Goal: Information Seeking & Learning: Check status

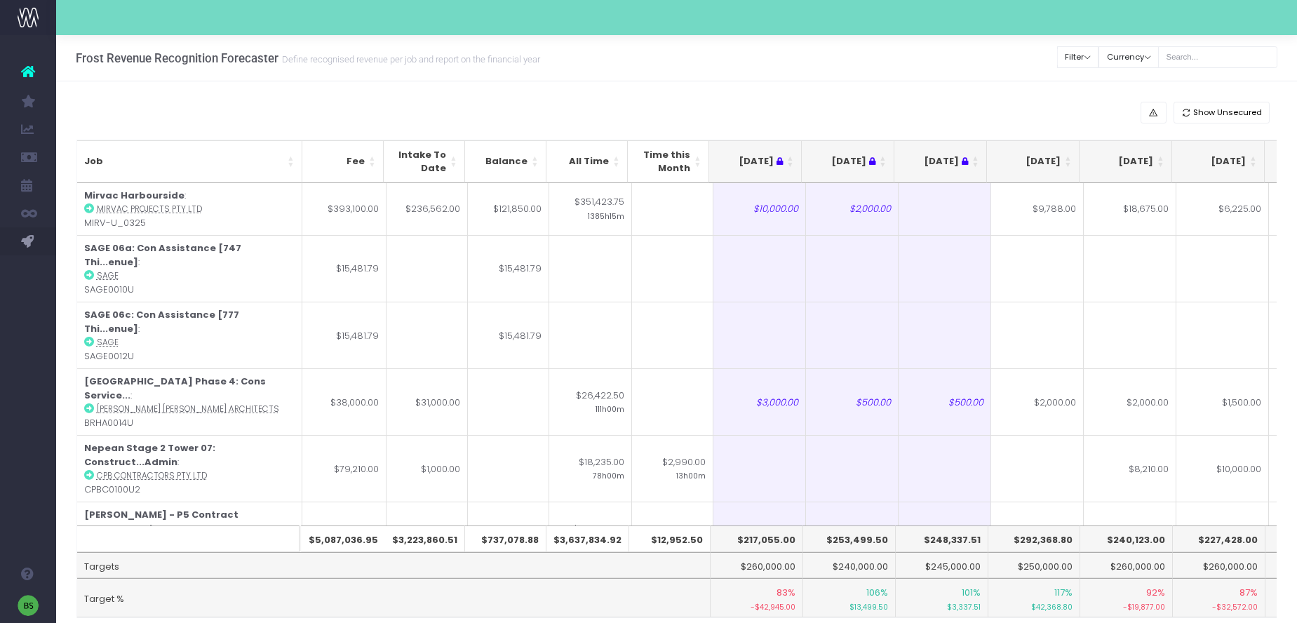
click at [1070, 534] on th "$292,368.80" at bounding box center [1034, 538] width 93 height 27
drag, startPoint x: 1070, startPoint y: 538, endPoint x: 1021, endPoint y: 535, distance: 49.2
click at [1021, 535] on th "$292,368.80" at bounding box center [1034, 538] width 93 height 27
copy th "292,368.80"
click at [1145, 535] on th "$240,123.00" at bounding box center [1126, 538] width 93 height 27
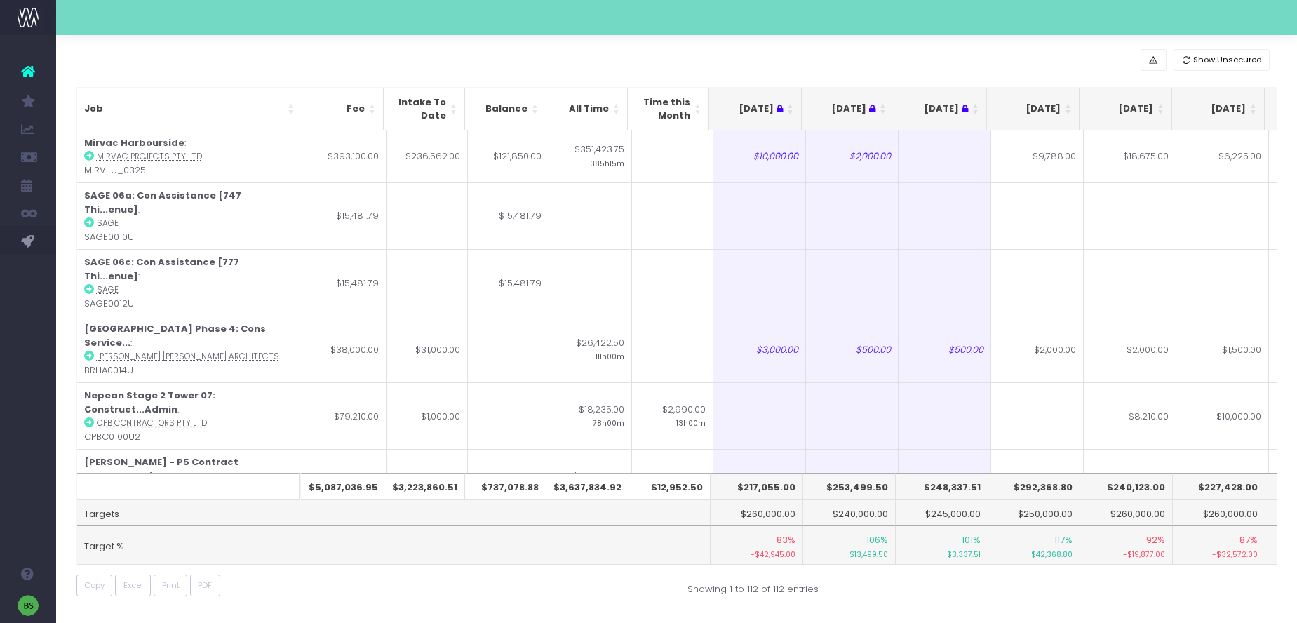
scroll to position [53, 0]
drag, startPoint x: 1162, startPoint y: 487, endPoint x: 1116, endPoint y: 489, distance: 45.6
click at [1116, 489] on th "$240,123.00" at bounding box center [1126, 486] width 93 height 27
copy th "240,123.00"
click at [1068, 104] on th "[DATE]" at bounding box center [1033, 109] width 93 height 43
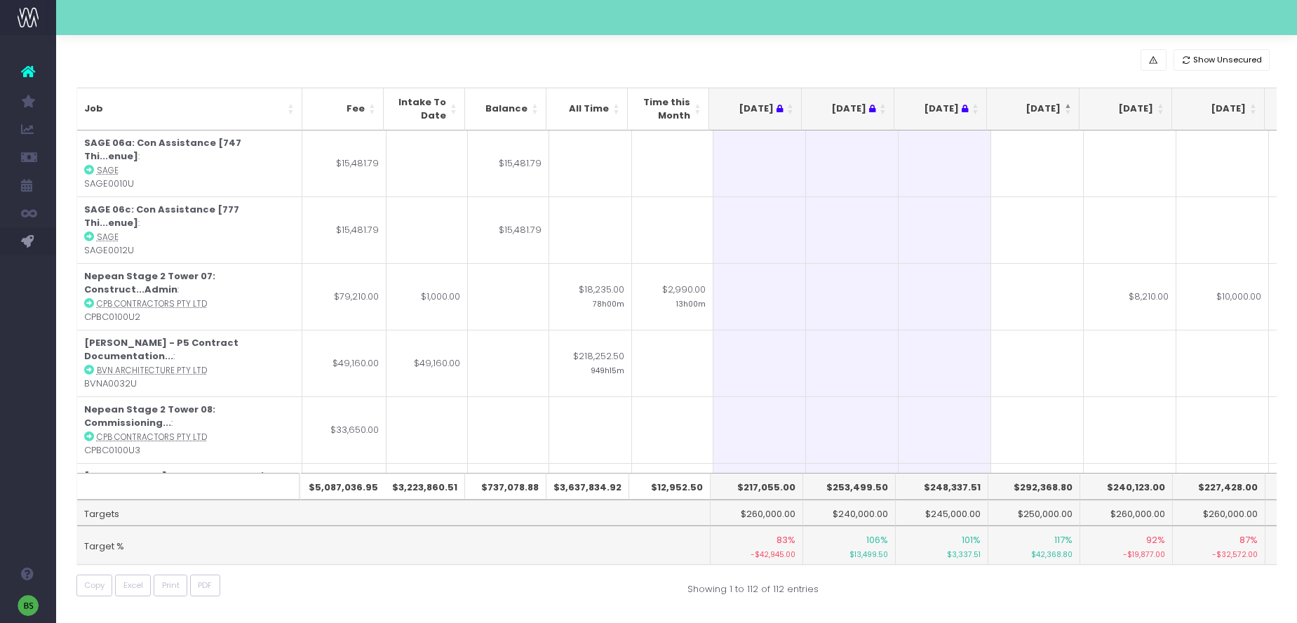
click at [1068, 104] on th "[DATE]" at bounding box center [1033, 109] width 93 height 43
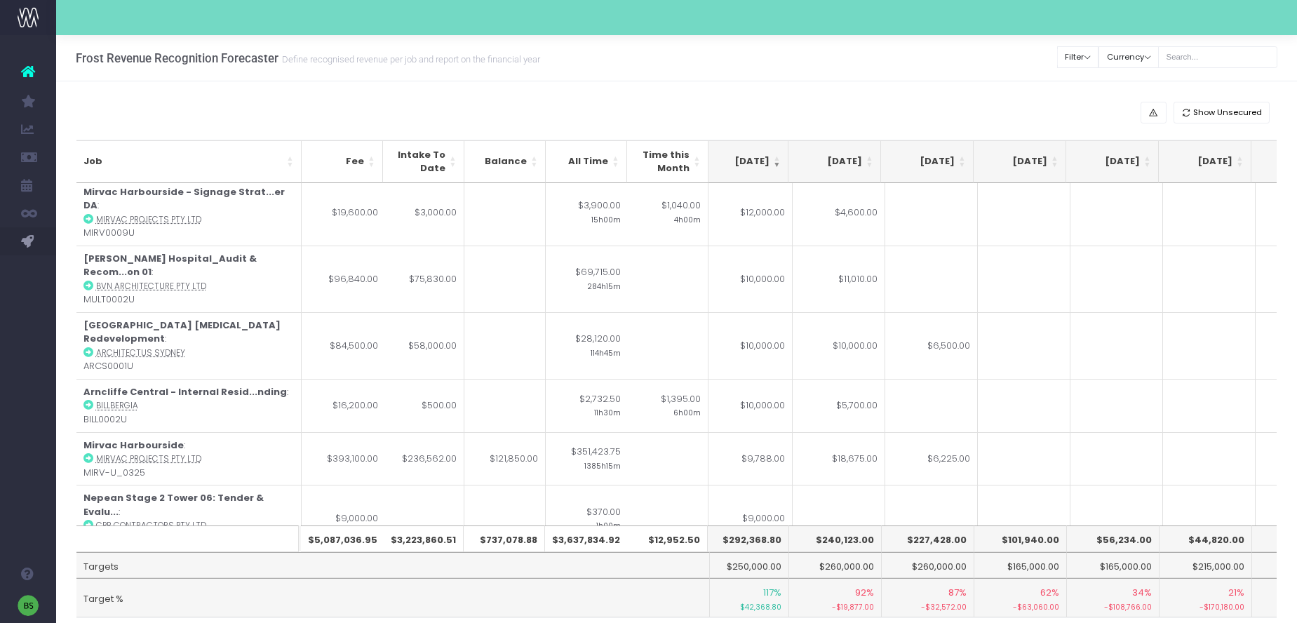
scroll to position [243, 238]
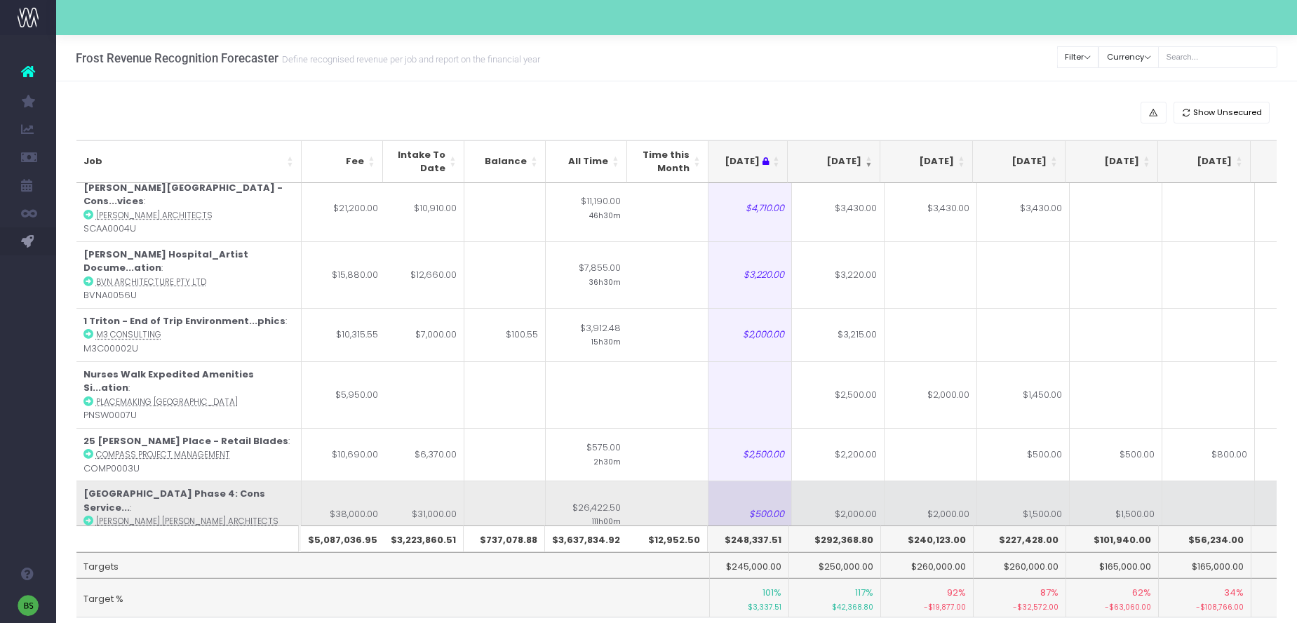
click at [845, 480] on td "$2,000.00" at bounding box center [838, 513] width 93 height 67
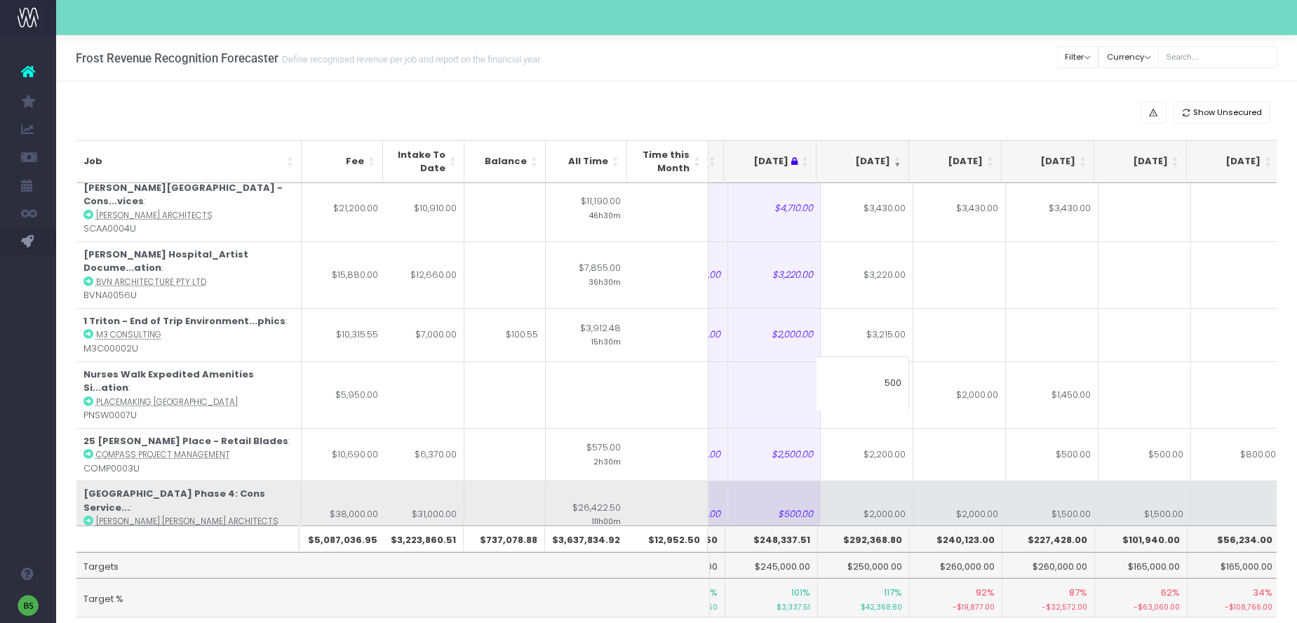
click at [1006, 480] on td "$1,500.00" at bounding box center [1052, 513] width 93 height 67
click at [974, 480] on td "$2,000.00" at bounding box center [959, 513] width 93 height 67
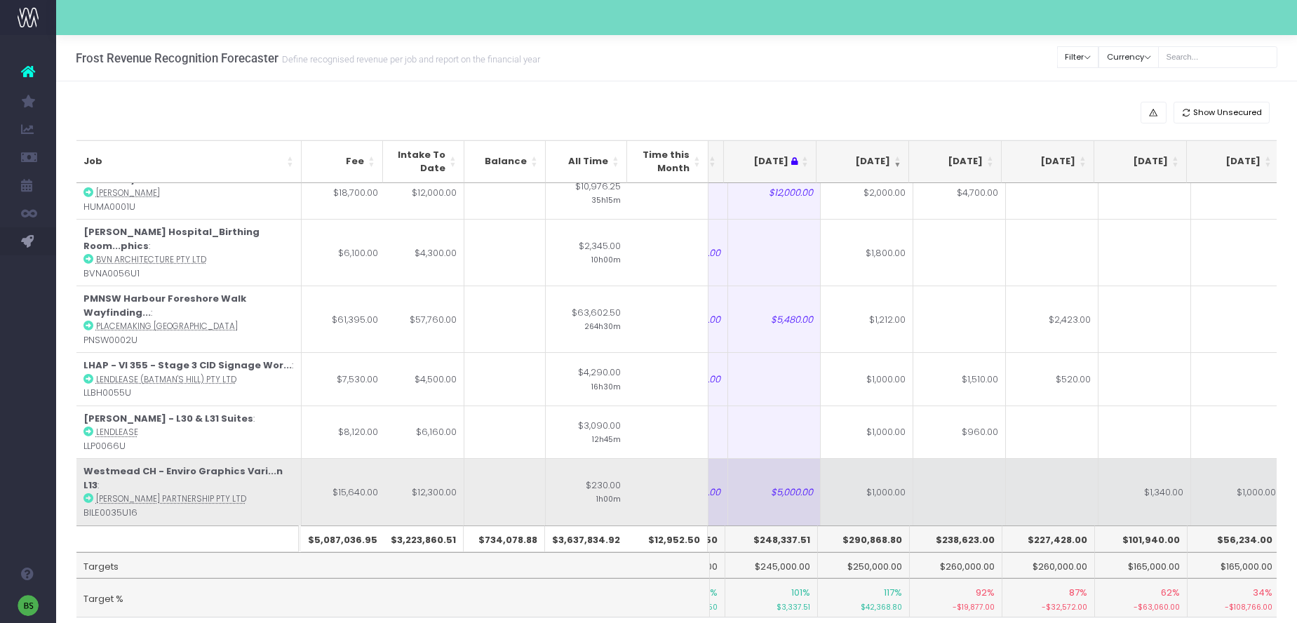
click at [849, 458] on td "$1,000.00" at bounding box center [867, 491] width 93 height 67
type input "$1,000.00"
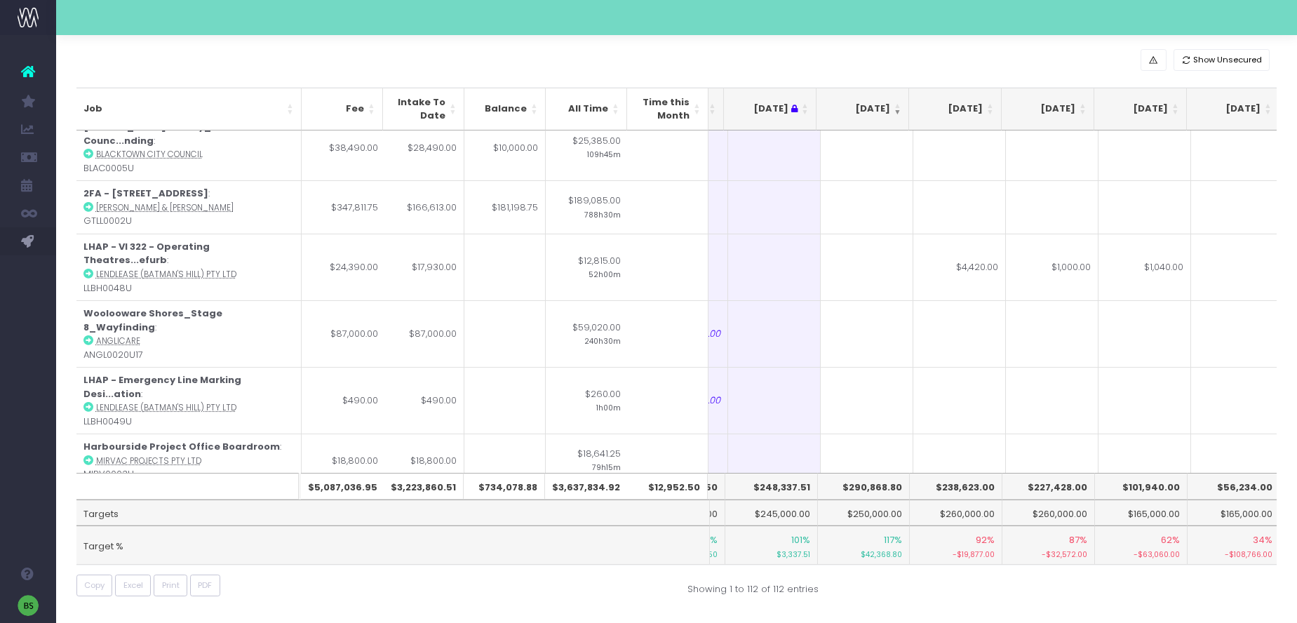
scroll to position [0, 170]
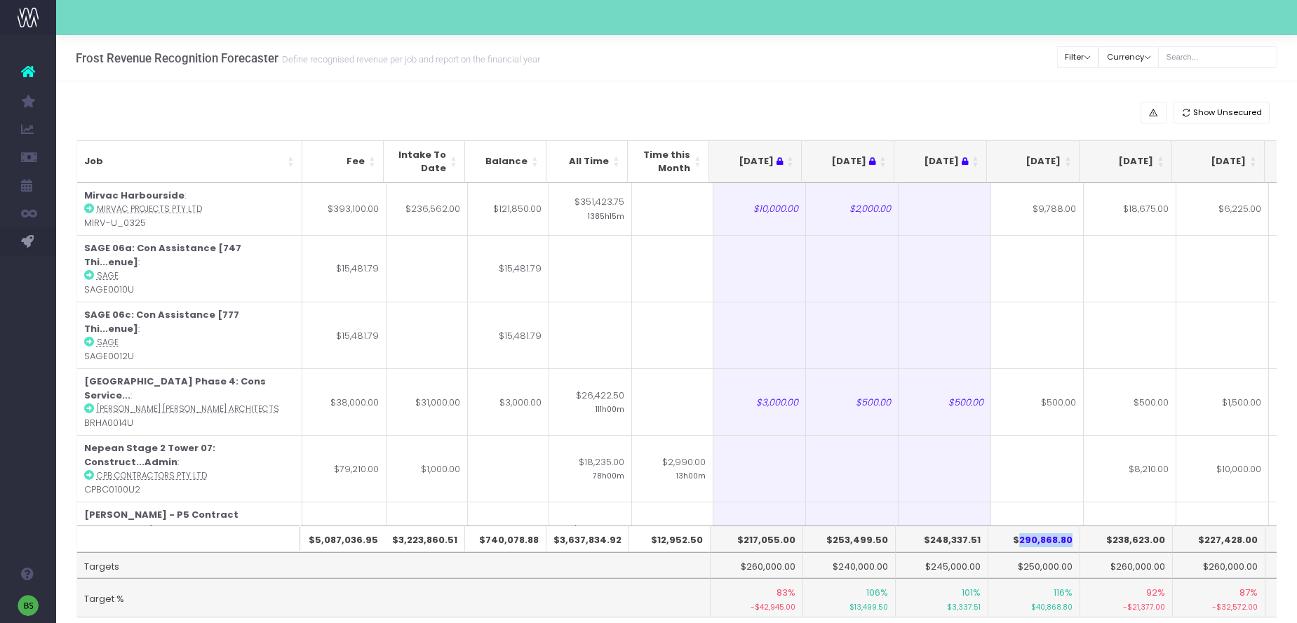
drag, startPoint x: 1070, startPoint y: 539, endPoint x: 1021, endPoint y: 540, distance: 49.1
click at [1021, 540] on th "$290,868.80" at bounding box center [1034, 538] width 93 height 27
copy th "290,868.80"
click at [1154, 539] on th "$238,623.00" at bounding box center [1126, 538] width 93 height 27
drag, startPoint x: 1164, startPoint y: 539, endPoint x: 1115, endPoint y: 540, distance: 49.1
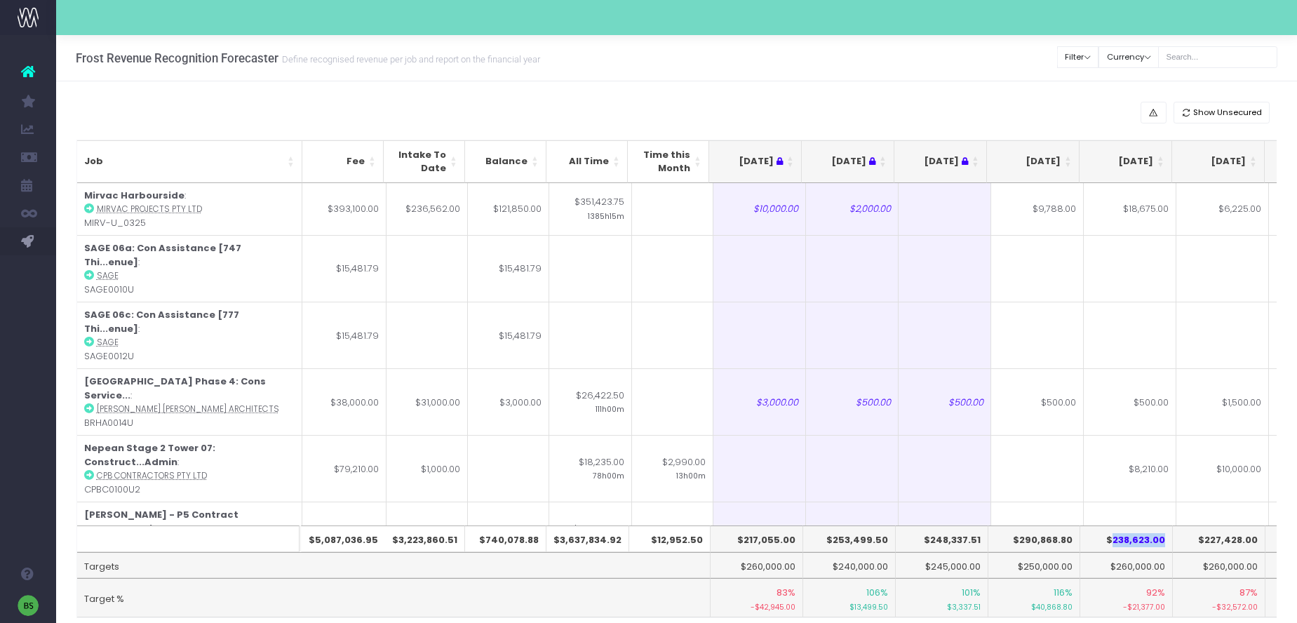
click at [1115, 540] on th "$238,623.00" at bounding box center [1126, 538] width 93 height 27
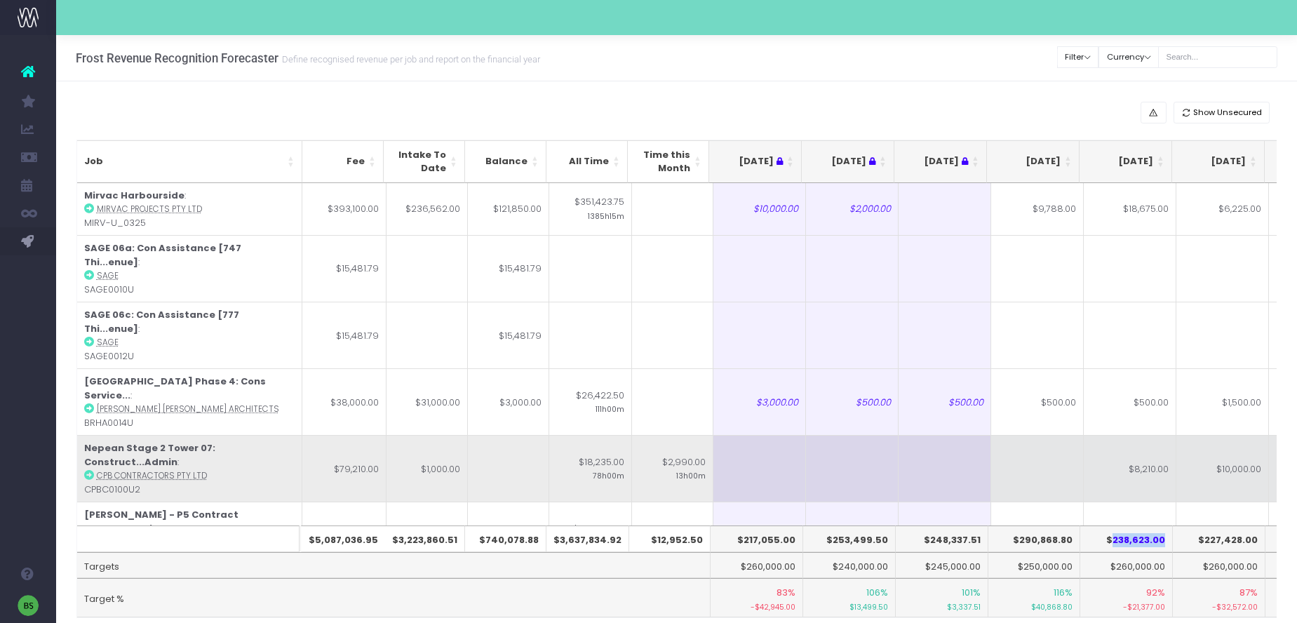
copy th "238,623.00"
click at [1011, 435] on td at bounding box center [1037, 468] width 93 height 67
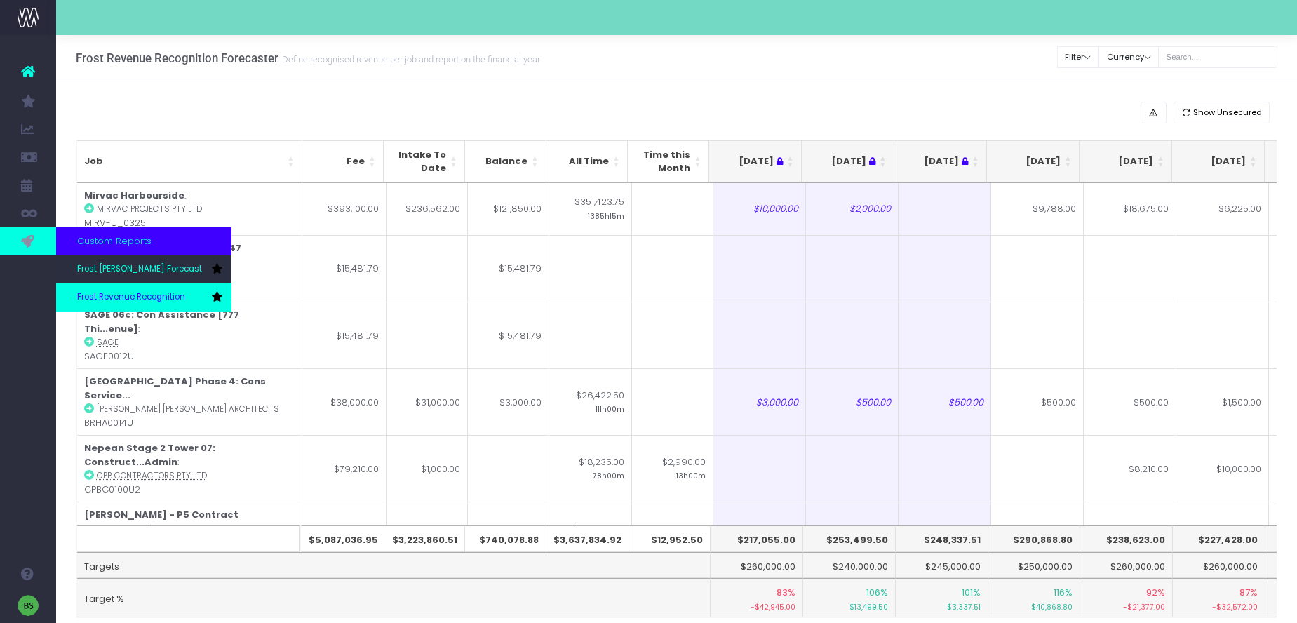
click at [120, 289] on link "Frost Revenue Recognition" at bounding box center [143, 297] width 175 height 28
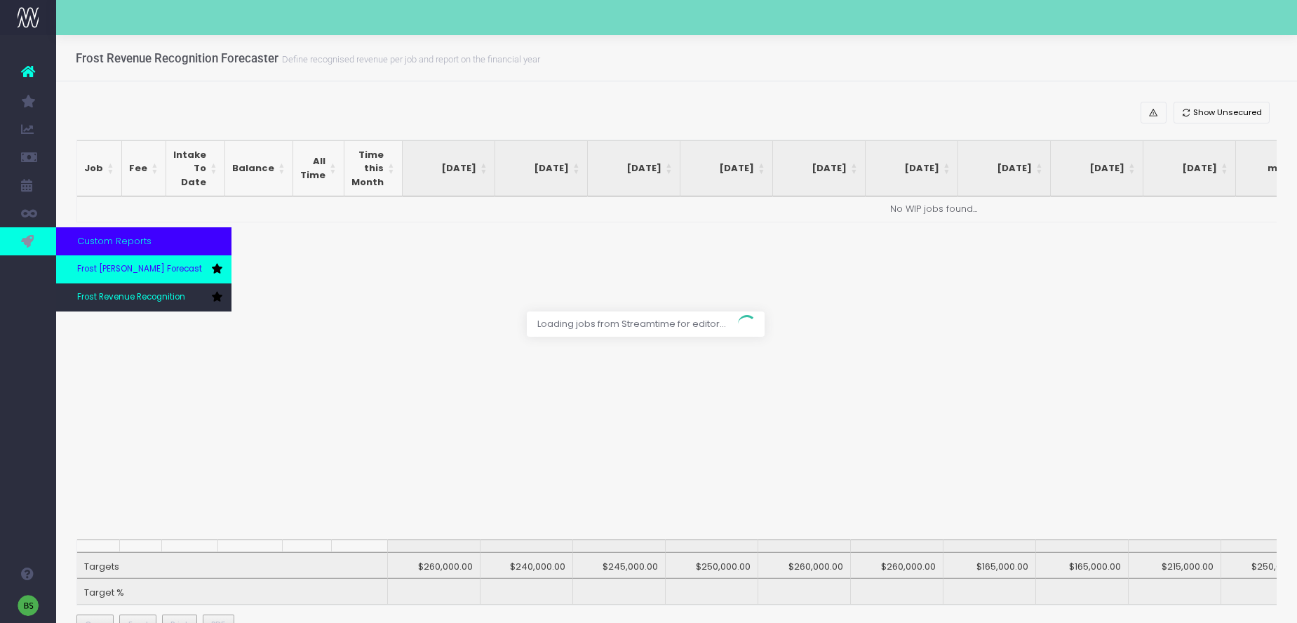
click at [118, 260] on link "Frost [PERSON_NAME] Forecast" at bounding box center [143, 269] width 175 height 28
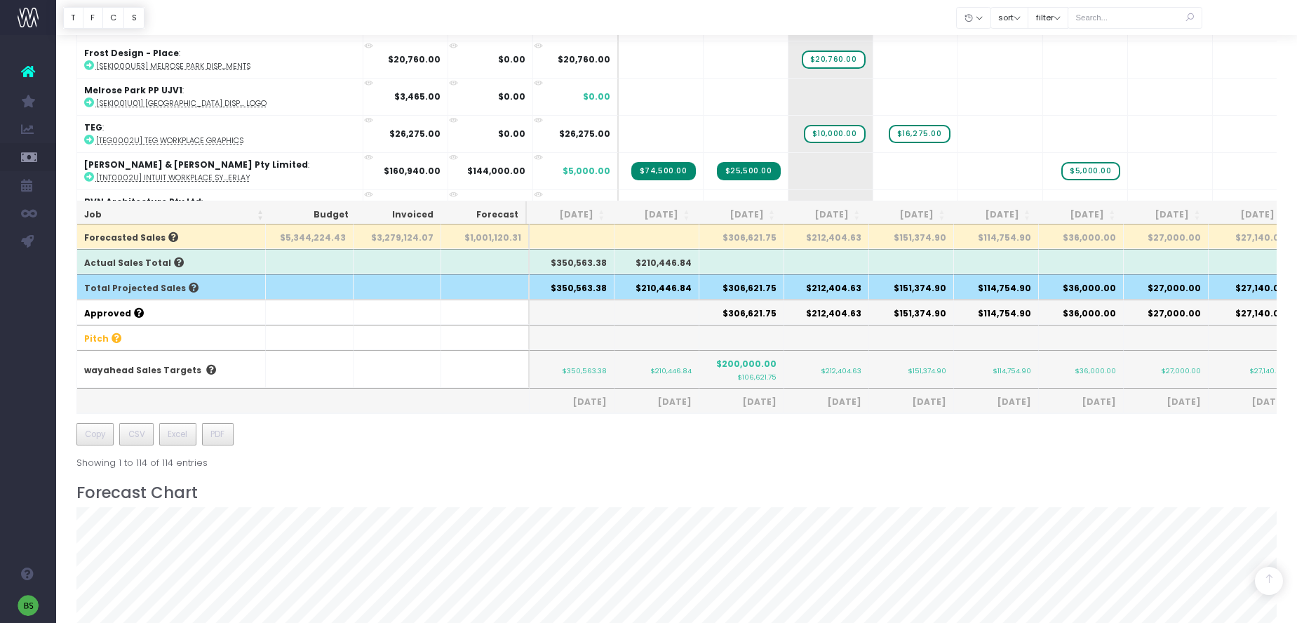
scroll to position [300, 0]
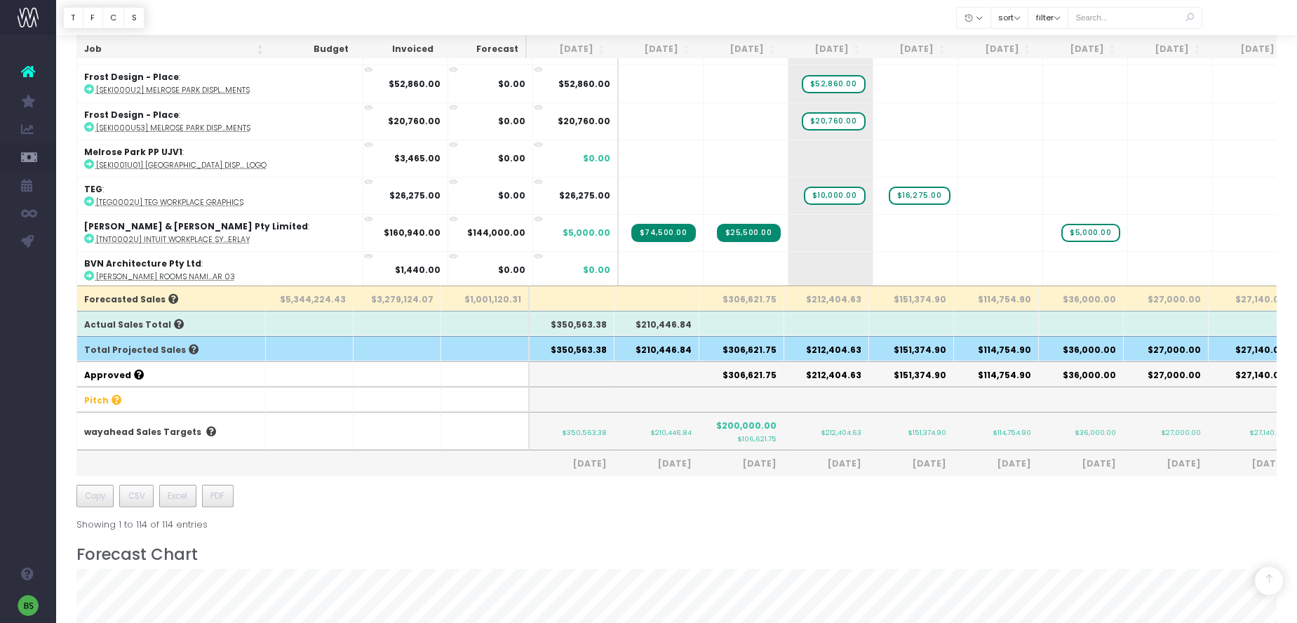
click at [765, 351] on th "$306,621.75" at bounding box center [741, 348] width 85 height 25
drag, startPoint x: 777, startPoint y: 351, endPoint x: 732, endPoint y: 351, distance: 45.6
click at [732, 351] on th "$306,621.75" at bounding box center [741, 348] width 85 height 25
copy th "306,621.75"
click at [835, 354] on th "$212,404.63" at bounding box center [826, 348] width 85 height 25
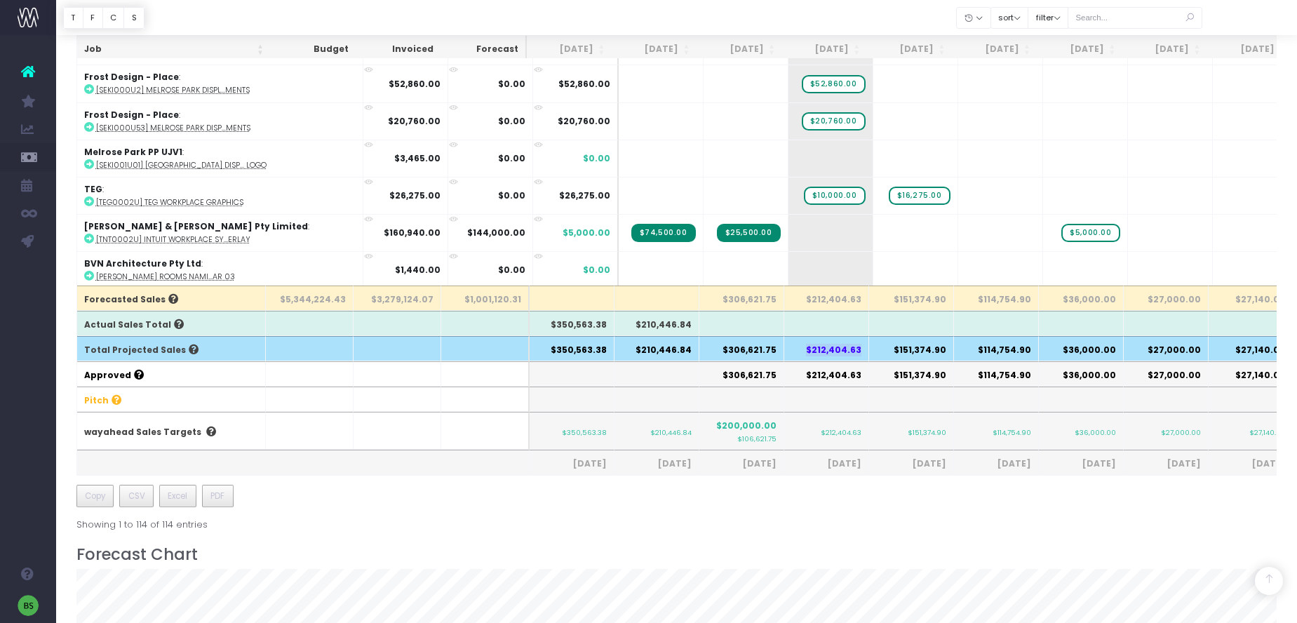
drag, startPoint x: 861, startPoint y: 348, endPoint x: 812, endPoint y: 349, distance: 49.1
click at [812, 349] on th "$212,404.63" at bounding box center [826, 348] width 85 height 25
click at [819, 351] on th "$212,404.63" at bounding box center [826, 348] width 85 height 25
drag, startPoint x: 817, startPoint y: 351, endPoint x: 863, endPoint y: 349, distance: 45.6
click at [863, 349] on th "$212,404.63" at bounding box center [826, 348] width 85 height 25
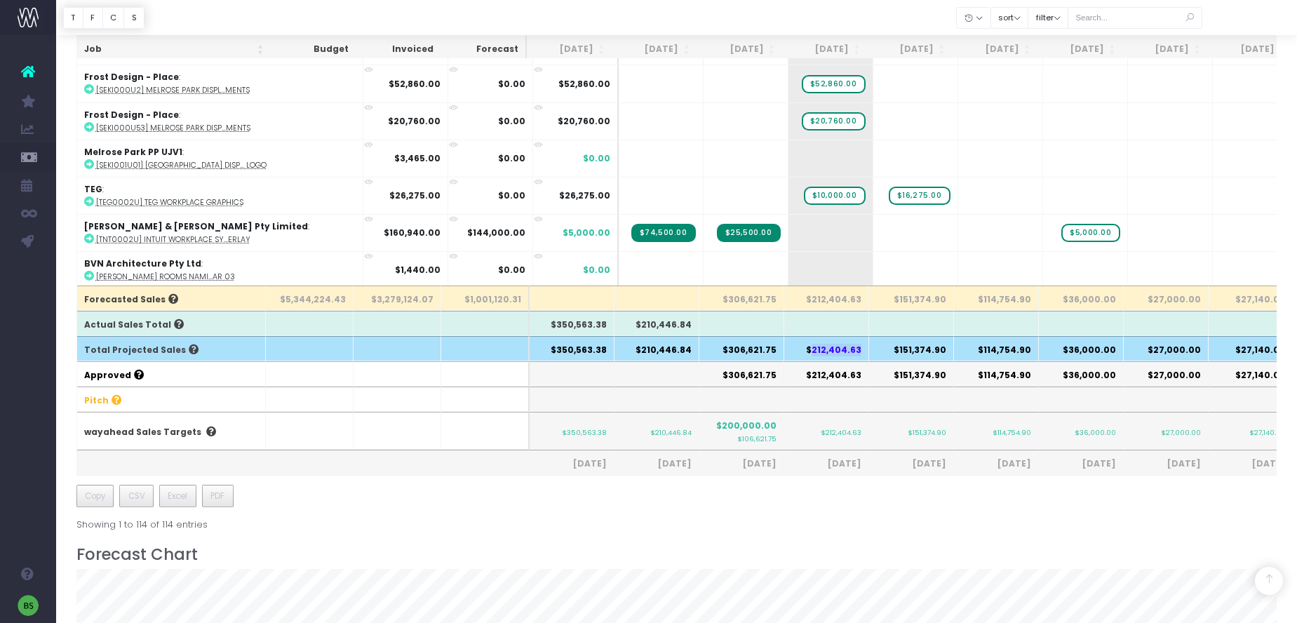
copy th "212,404.63"
